Goal: Task Accomplishment & Management: Complete application form

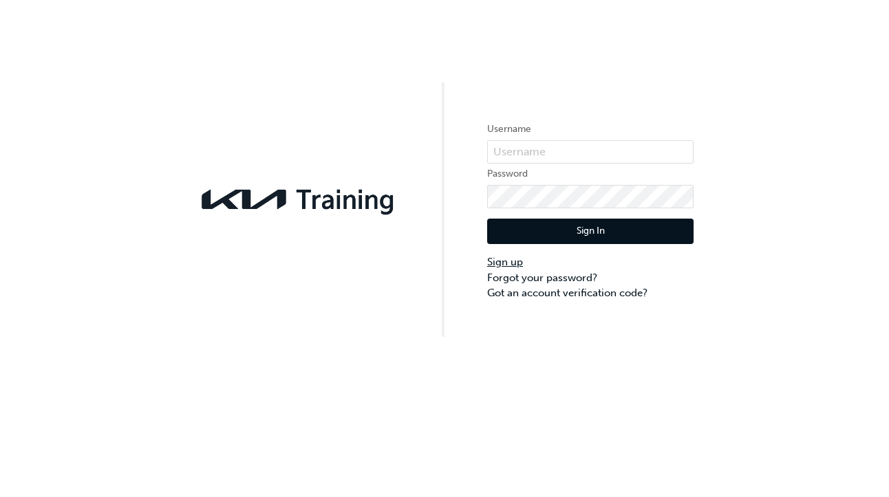
click at [513, 263] on link "Sign up" at bounding box center [590, 263] width 206 height 16
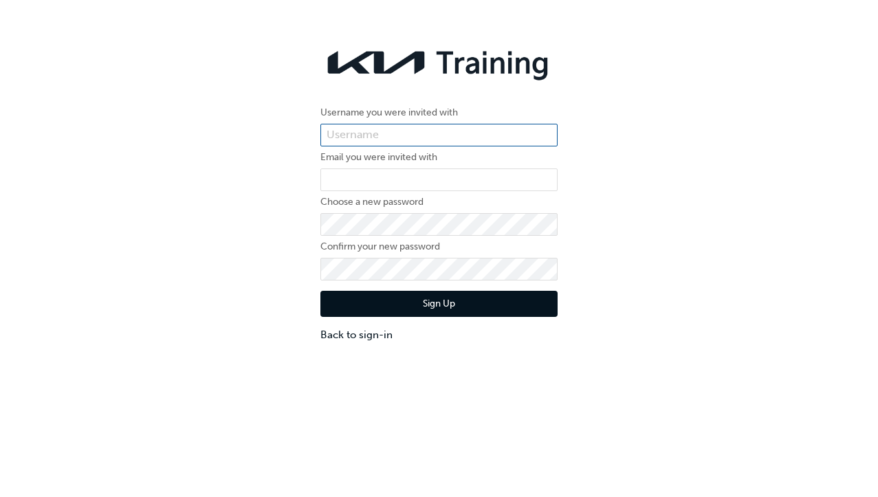
click at [404, 133] on input "text" at bounding box center [439, 135] width 237 height 23
type input "kau82580d0"
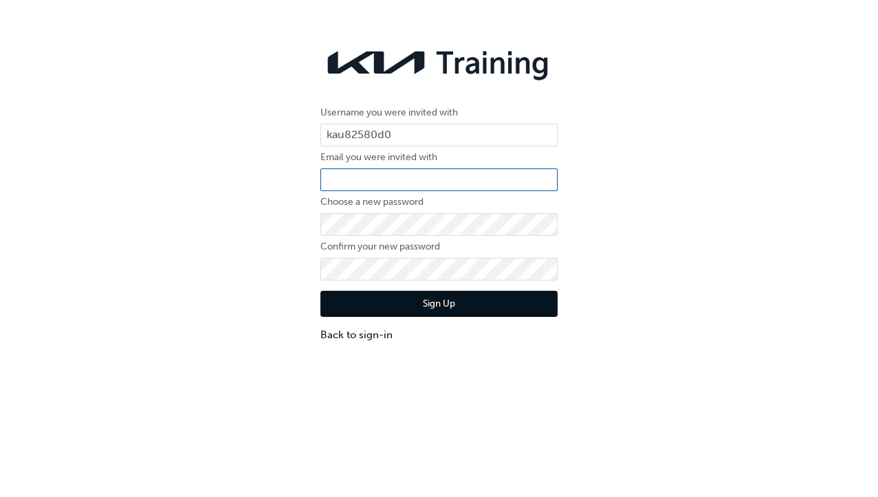
click at [409, 182] on input "email" at bounding box center [439, 180] width 237 height 23
type input "G"
type input "gRY"
drag, startPoint x: 371, startPoint y: 179, endPoint x: 296, endPoint y: 179, distance: 75.0
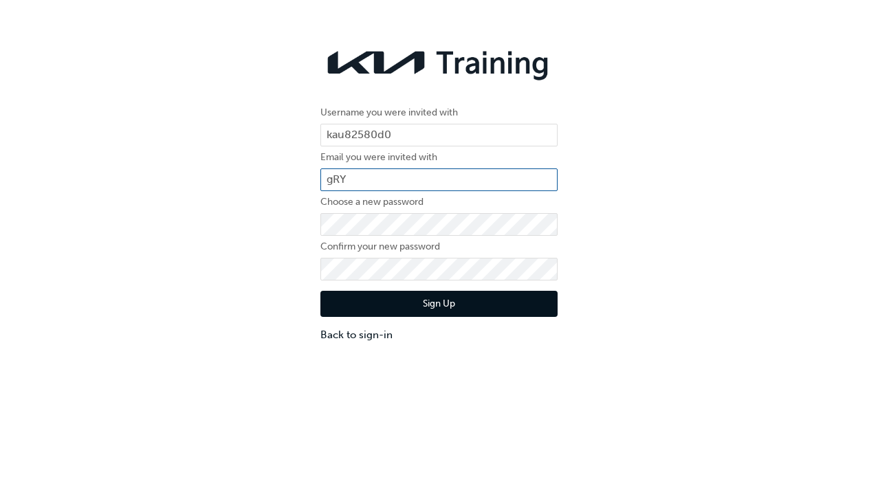
click at [296, 179] on div "Username you were invited with kau82580d0 Email you were invited with gRY Choos…" at bounding box center [439, 192] width 878 height 322
type input "G"
type input "garry@danielsauto.com.au"
click at [279, 255] on div "Username you were invited with kau82580d0 Email you were invited with garry@dan…" at bounding box center [439, 192] width 878 height 322
click at [431, 305] on button "Sign Up" at bounding box center [439, 304] width 237 height 26
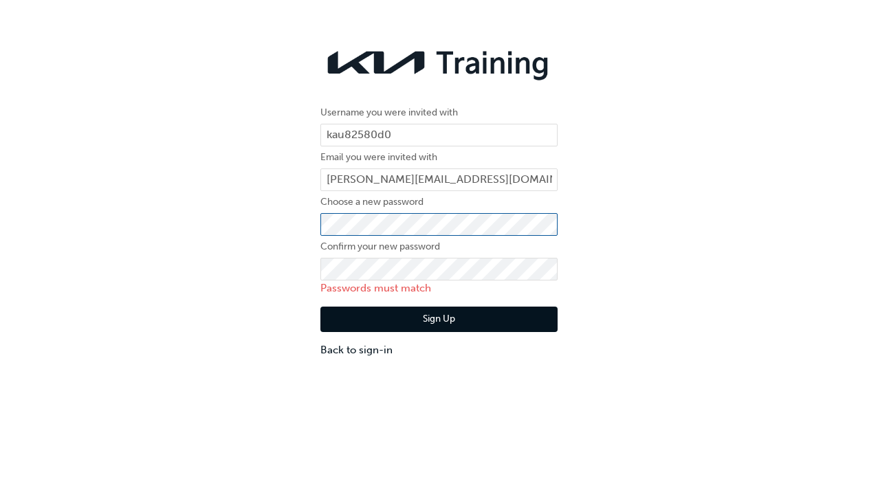
click at [316, 221] on div "Username you were invited with kau82580d0 Email you were invited with garry@dan…" at bounding box center [439, 200] width 258 height 338
click at [442, 321] on button "Sign Up" at bounding box center [439, 320] width 237 height 26
click at [260, 216] on div "Username you were invited with kau82580d0 Email you were invited with garry@dan…" at bounding box center [439, 200] width 878 height 338
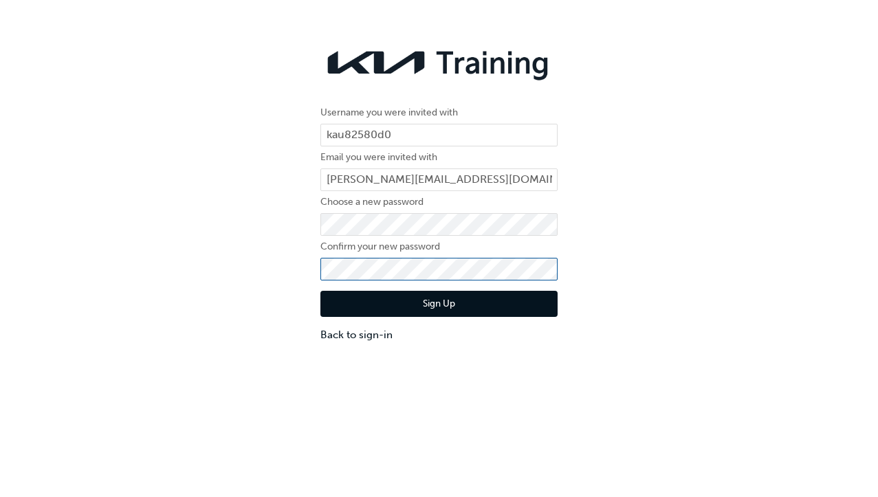
click at [306, 265] on div "Username you were invited with kau82580d0 Email you were invited with garry@dan…" at bounding box center [439, 192] width 878 height 322
click at [451, 306] on button "Sign Up" at bounding box center [439, 304] width 237 height 26
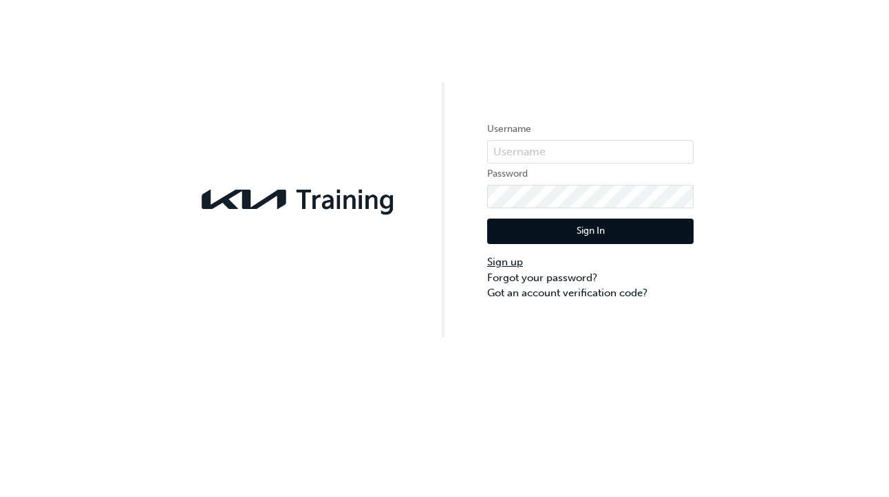
click at [510, 264] on link "Sign up" at bounding box center [590, 263] width 206 height 16
click at [506, 260] on link "Sign up" at bounding box center [590, 263] width 206 height 16
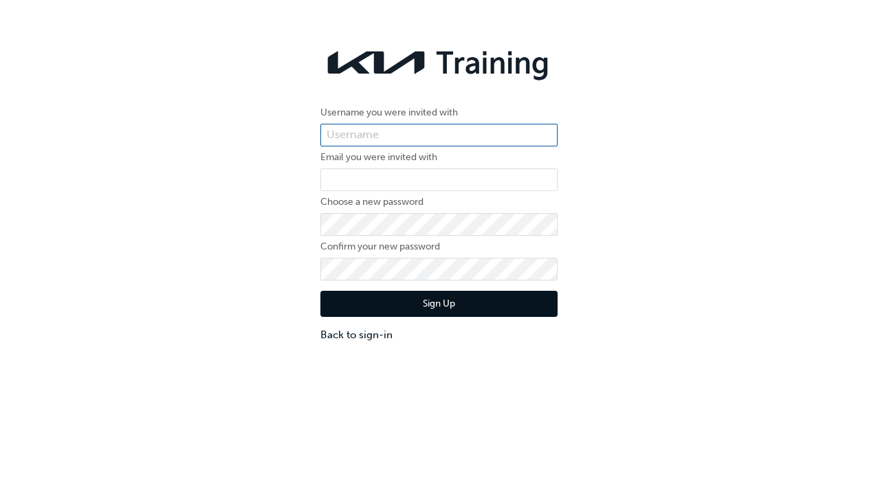
click at [345, 131] on input "text" at bounding box center [439, 135] width 237 height 23
type input "kau82580d0"
type input "[PERSON_NAME][EMAIL_ADDRESS][DOMAIN_NAME]"
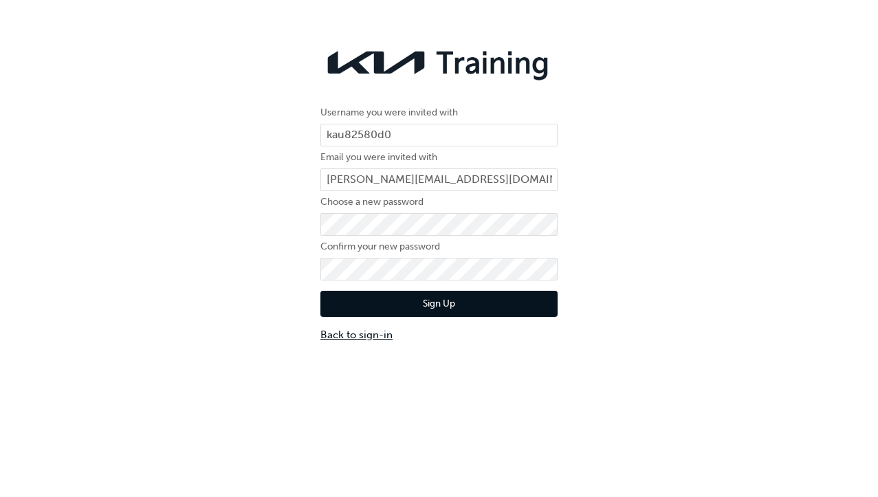
click at [390, 331] on link "Back to sign-in" at bounding box center [439, 335] width 237 height 16
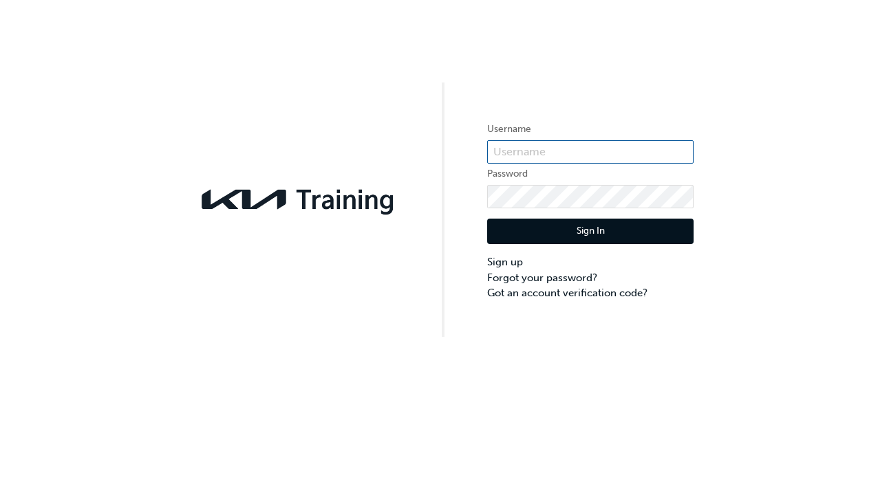
click at [537, 151] on input "text" at bounding box center [590, 151] width 206 height 23
type input "kau82580d0"
click button "Sign In" at bounding box center [590, 232] width 206 height 26
click at [584, 152] on input "text" at bounding box center [590, 151] width 206 height 23
paste input "KAU82580D0"
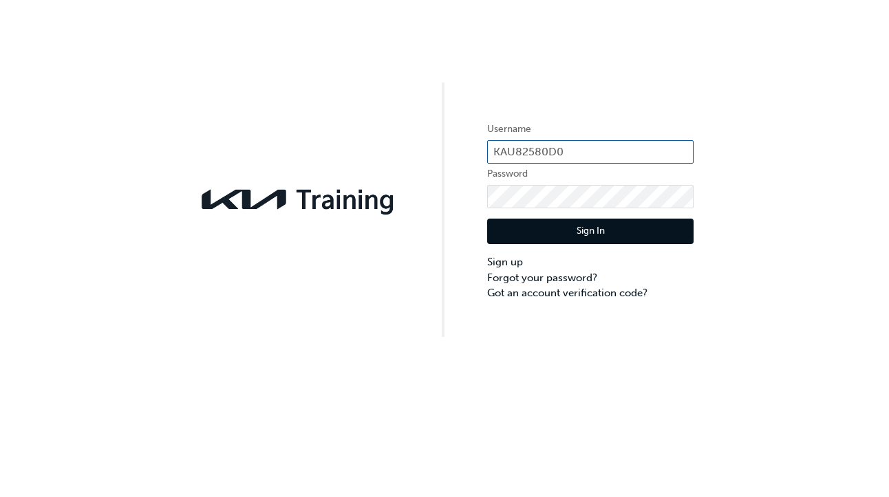
type input "KAU82580D0"
click at [512, 260] on link "Sign up" at bounding box center [590, 263] width 206 height 16
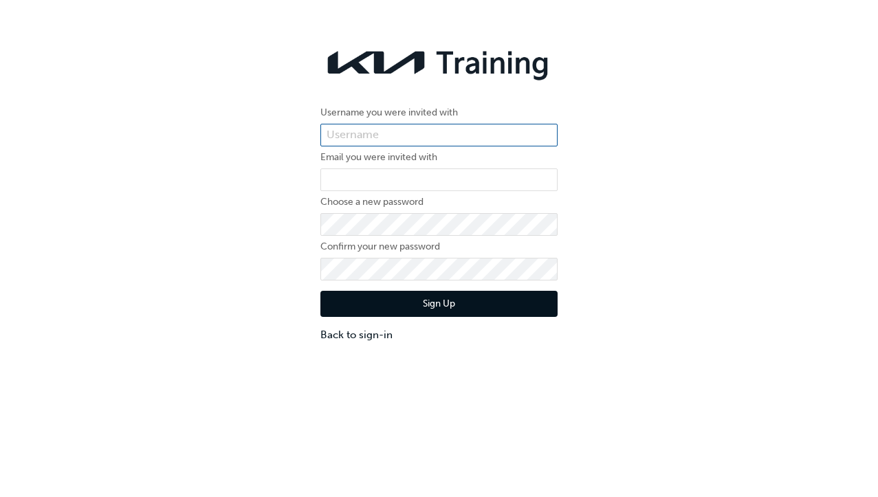
click at [352, 137] on input "text" at bounding box center [439, 135] width 237 height 23
paste input "KAU82580D0"
type input "KAU82580D0"
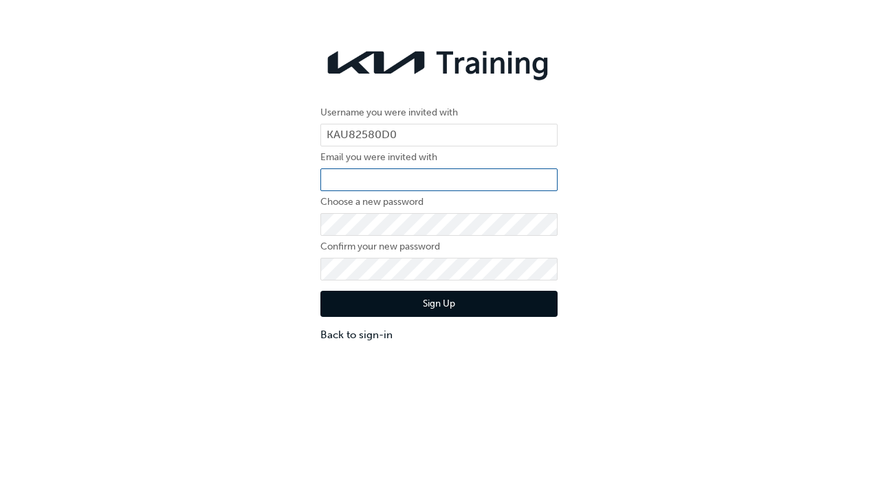
click at [332, 176] on input "email" at bounding box center [439, 180] width 237 height 23
type input "[PERSON_NAME][EMAIL_ADDRESS][DOMAIN_NAME]"
click at [445, 296] on button "Sign Up" at bounding box center [439, 304] width 237 height 26
